Goal: Transaction & Acquisition: Purchase product/service

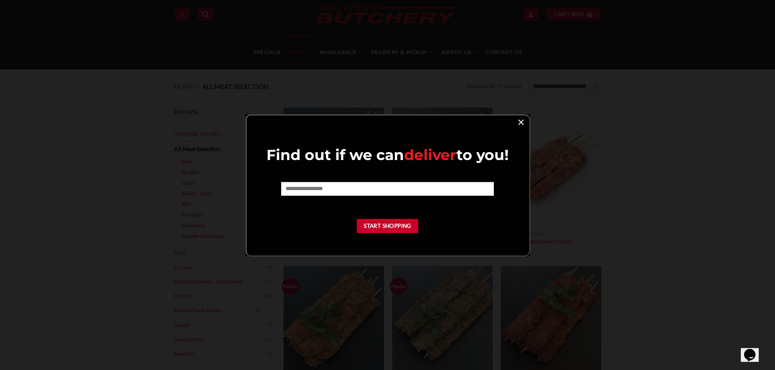
click at [519, 123] on link "×" at bounding box center [521, 121] width 12 height 11
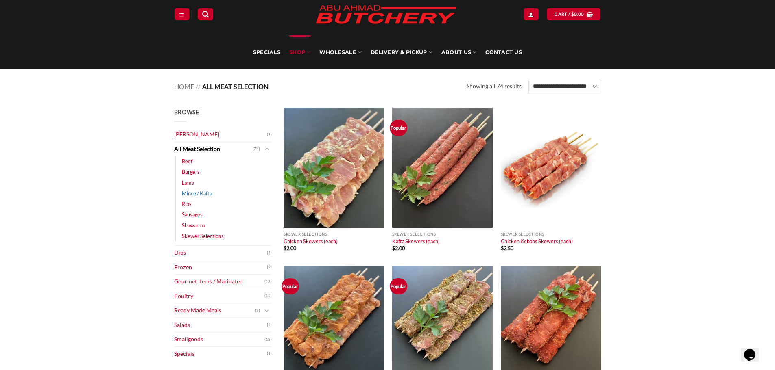
click at [192, 195] on link "Mince / Kafta" at bounding box center [197, 193] width 30 height 11
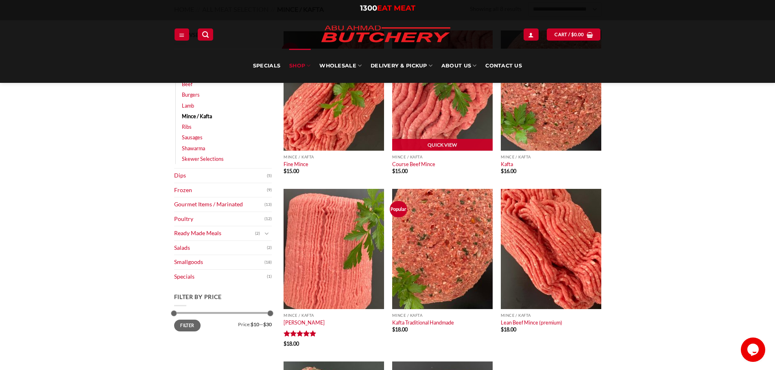
scroll to position [102, 0]
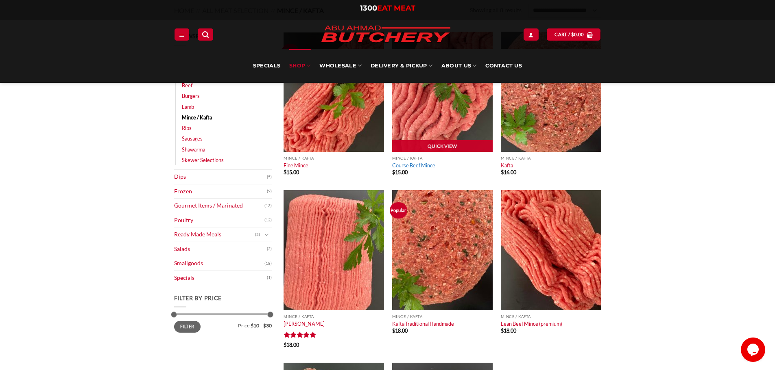
click at [425, 163] on link "Course Beef Mince" at bounding box center [413, 165] width 43 height 7
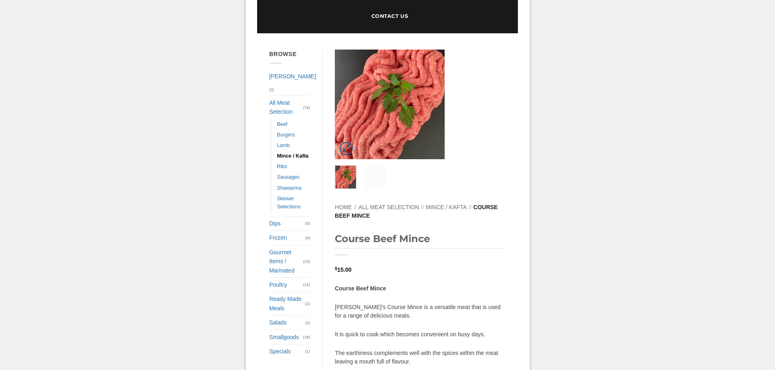
scroll to position [120, 0]
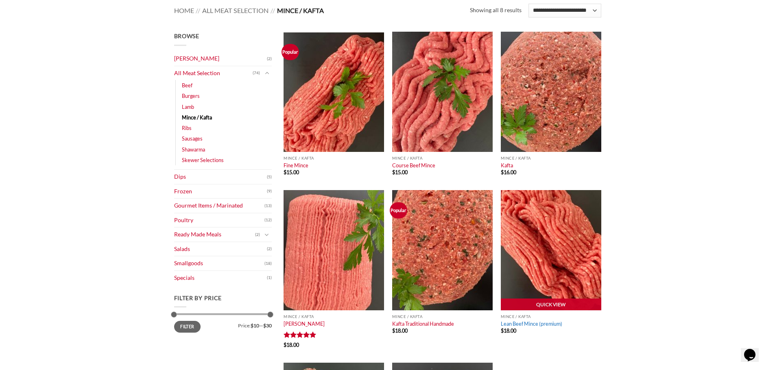
click at [549, 324] on link "Lean Beef Mince (premium)" at bounding box center [531, 324] width 61 height 7
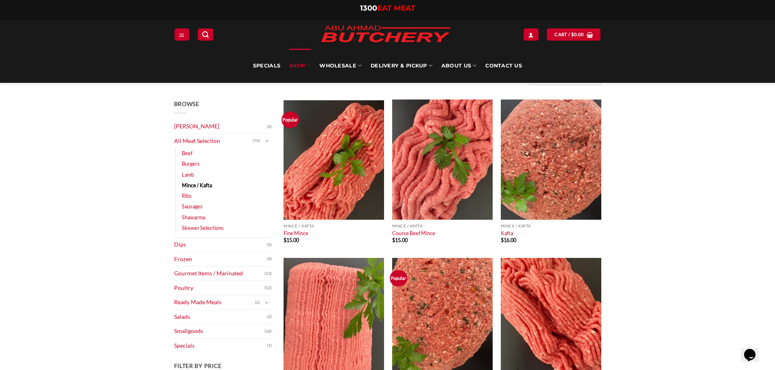
scroll to position [34, 0]
click at [193, 165] on link "Burgers" at bounding box center [191, 163] width 18 height 11
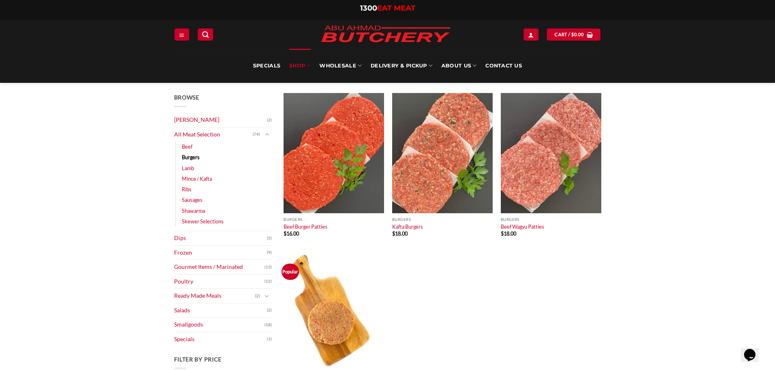
scroll to position [40, 0]
